Goal: Find specific page/section: Find specific page/section

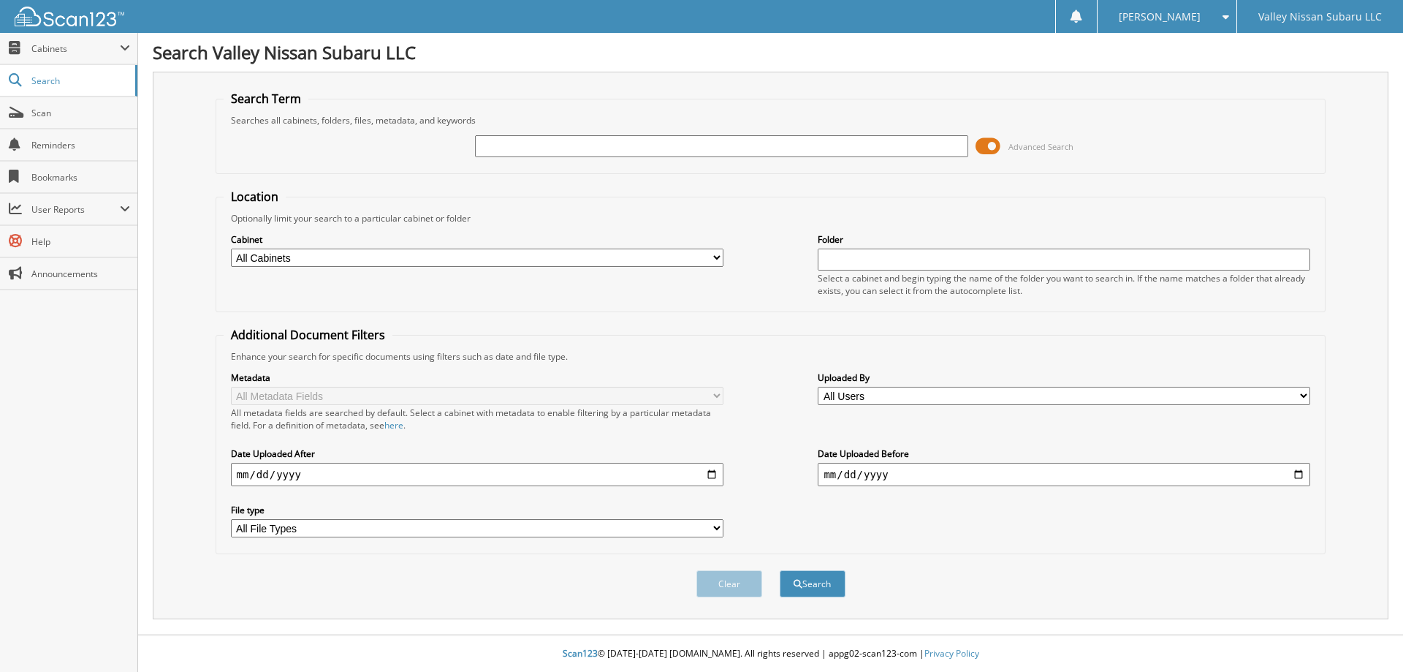
click at [560, 150] on input "text" at bounding box center [721, 146] width 493 height 22
type input "8172802"
click at [780, 570] on button "Search" at bounding box center [813, 583] width 66 height 27
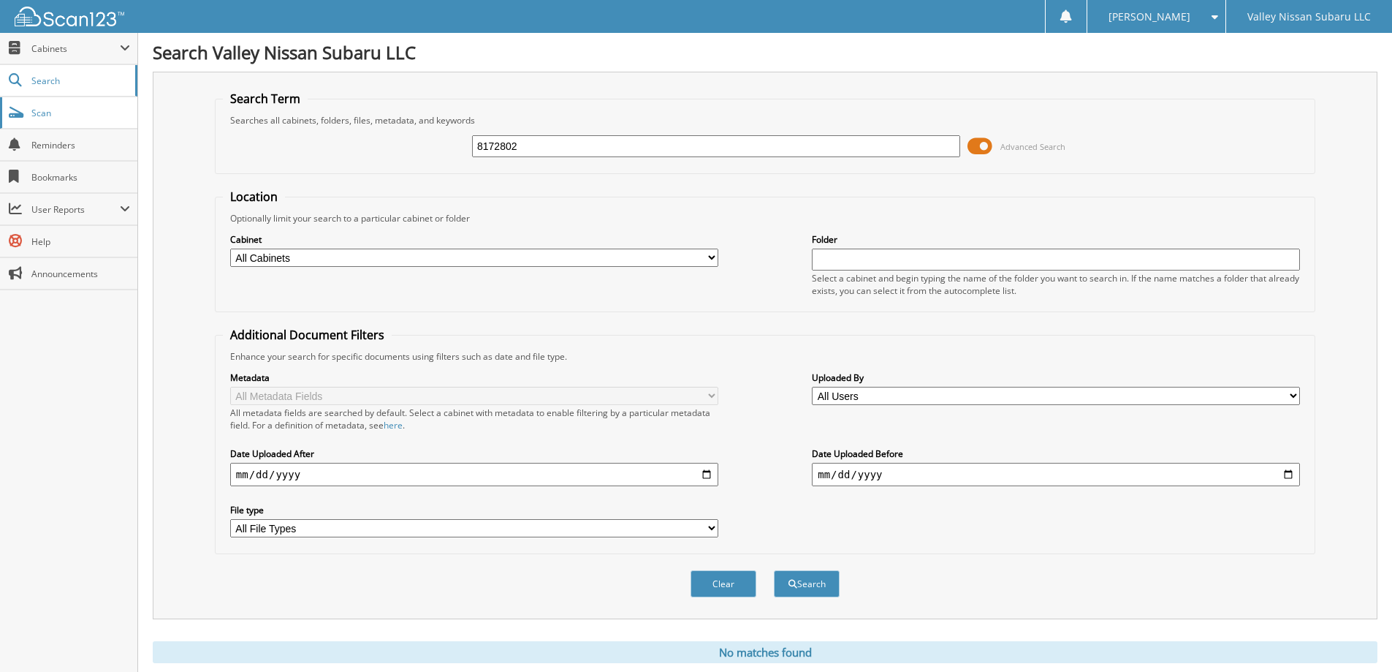
click at [55, 116] on span "Scan" at bounding box center [80, 113] width 99 height 12
